Goal: Task Accomplishment & Management: Use online tool/utility

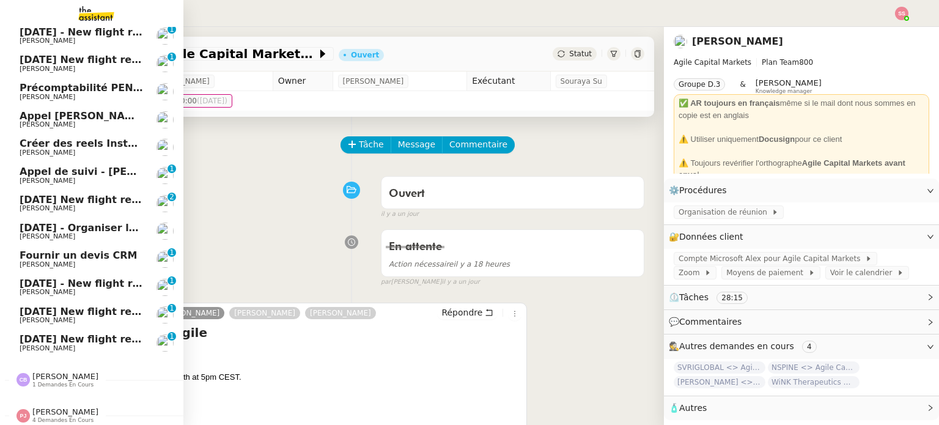
scroll to position [68, 0]
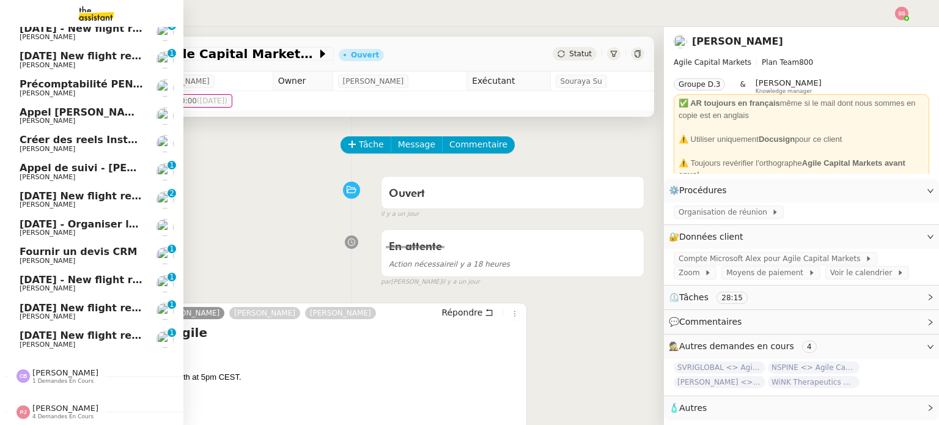
click at [66, 201] on span "[PERSON_NAME]" at bounding box center [81, 204] width 123 height 7
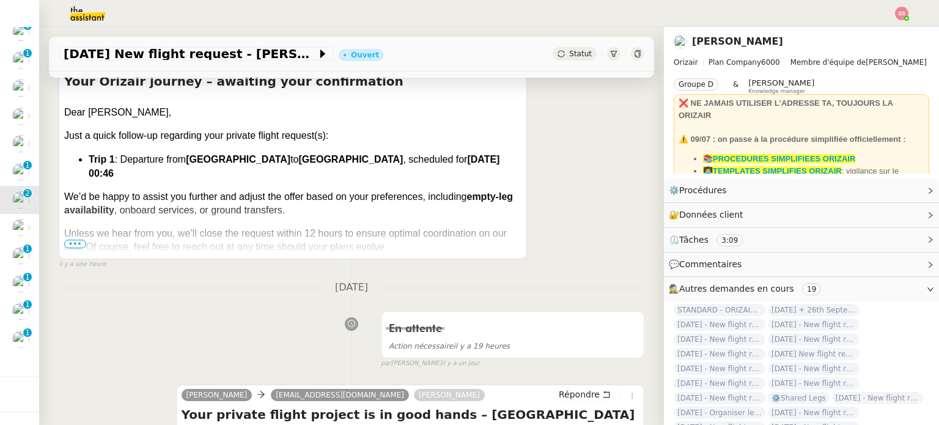
scroll to position [428, 0]
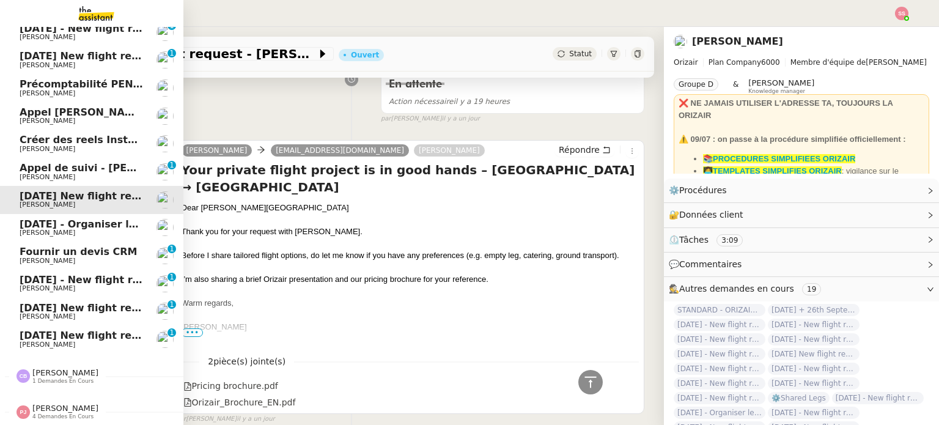
click at [79, 246] on span "Fournir un devis CRM" at bounding box center [79, 252] width 118 height 12
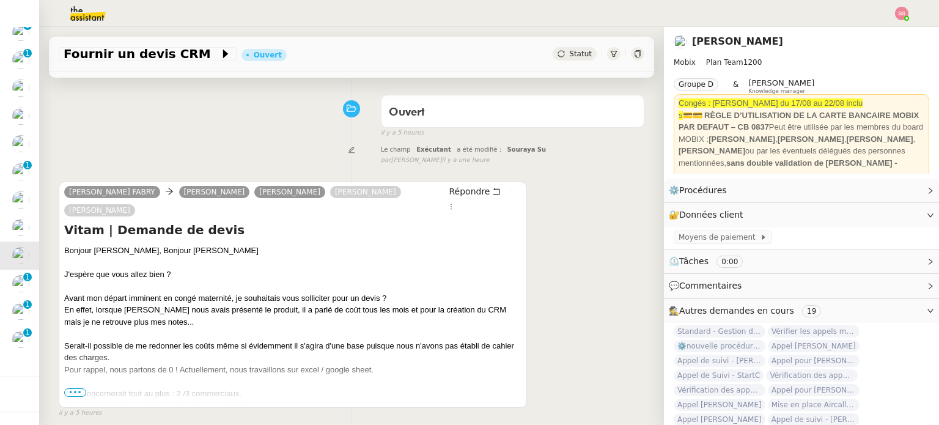
scroll to position [103, 0]
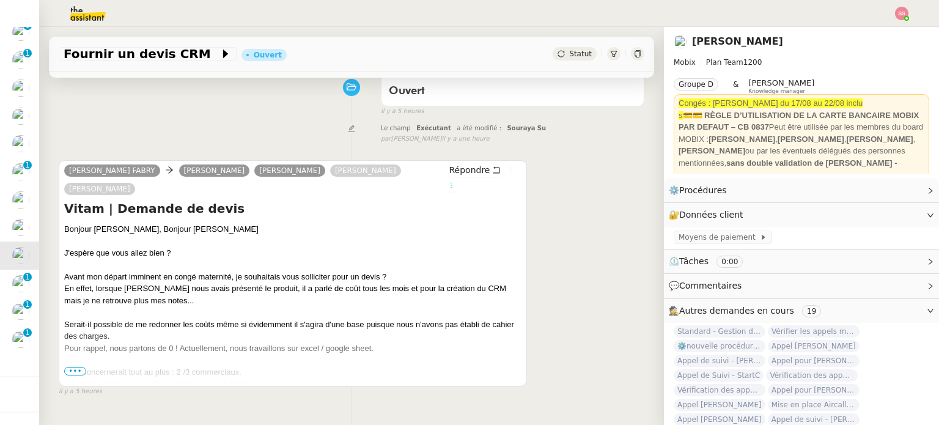
click at [458, 182] on icon at bounding box center [450, 185] width 13 height 7
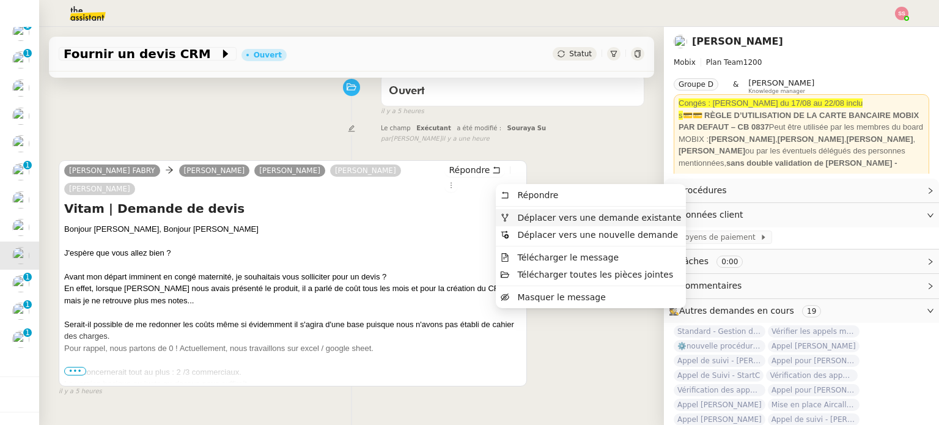
click at [515, 218] on span "Déplacer vers une demande existante" at bounding box center [591, 217] width 180 height 11
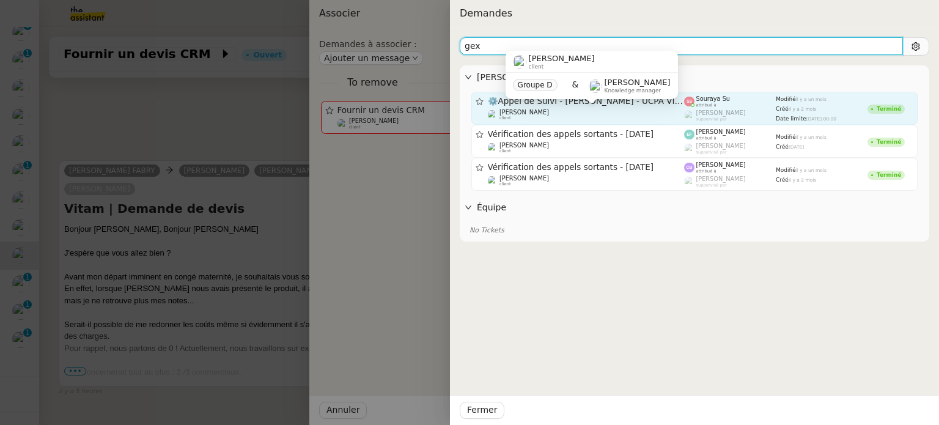
type input "gex"
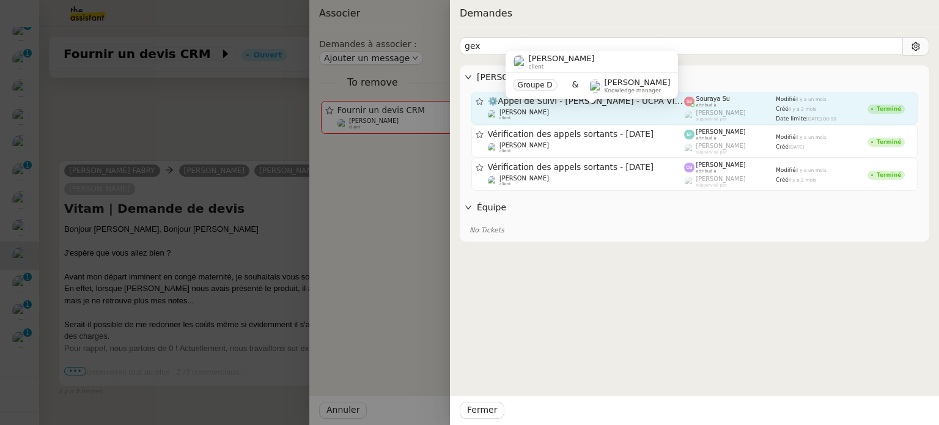
click at [573, 112] on div "[PERSON_NAME] client" at bounding box center [586, 115] width 197 height 12
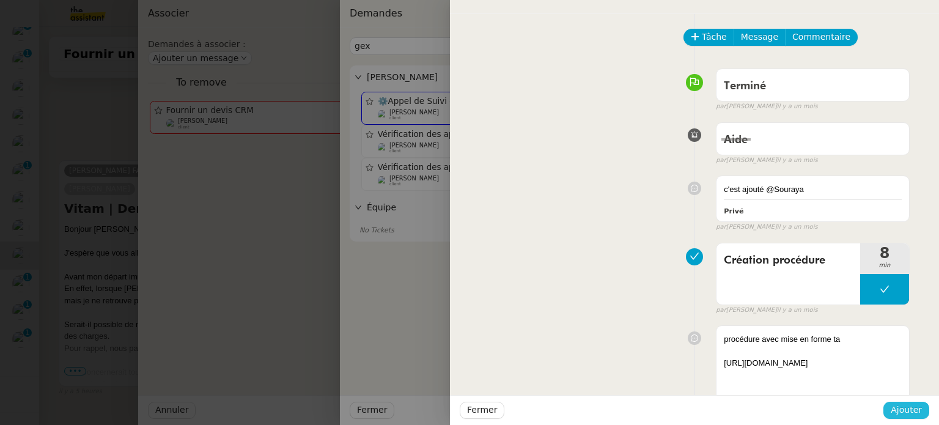
click at [915, 416] on span "Ajouter" at bounding box center [905, 410] width 31 height 14
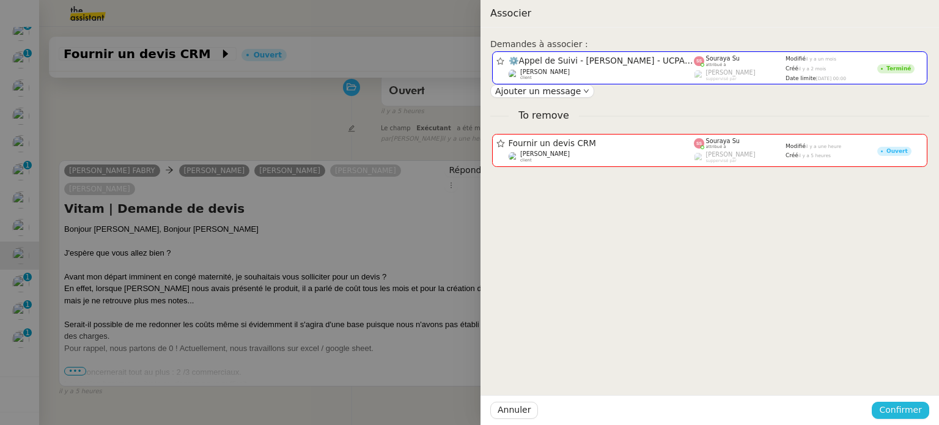
click at [909, 408] on span "Confirmer" at bounding box center [900, 410] width 43 height 14
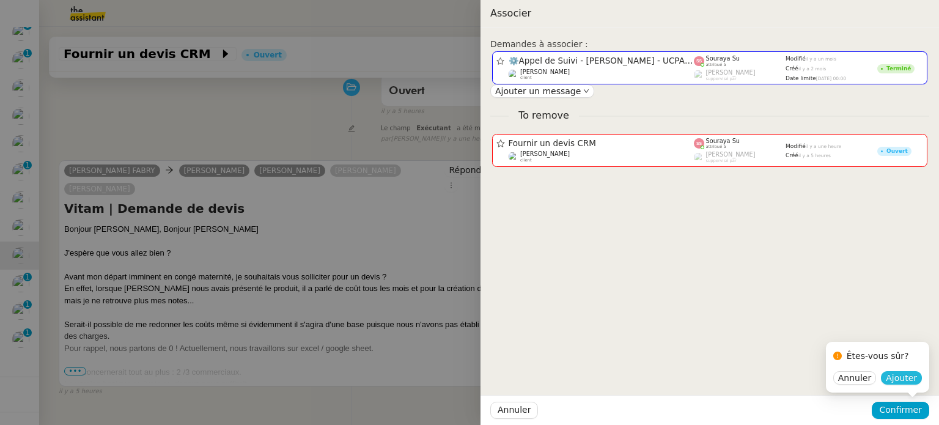
click at [900, 381] on span "Ajouter" at bounding box center [901, 378] width 31 height 12
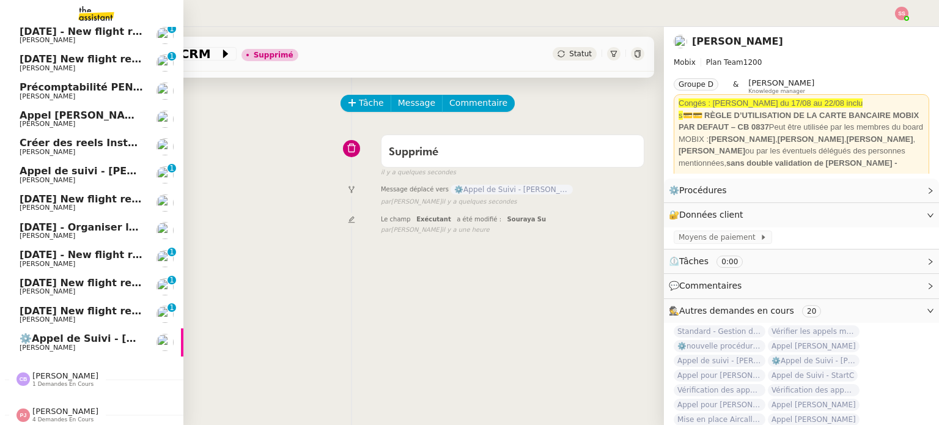
scroll to position [68, 0]
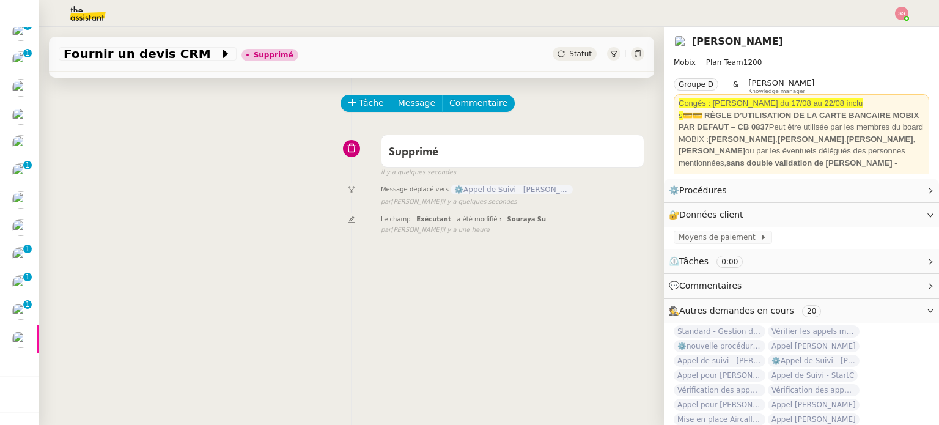
click at [276, 157] on div "Supprimé false il y a quelques secondes" at bounding box center [351, 153] width 585 height 49
